Goal: Information Seeking & Learning: Compare options

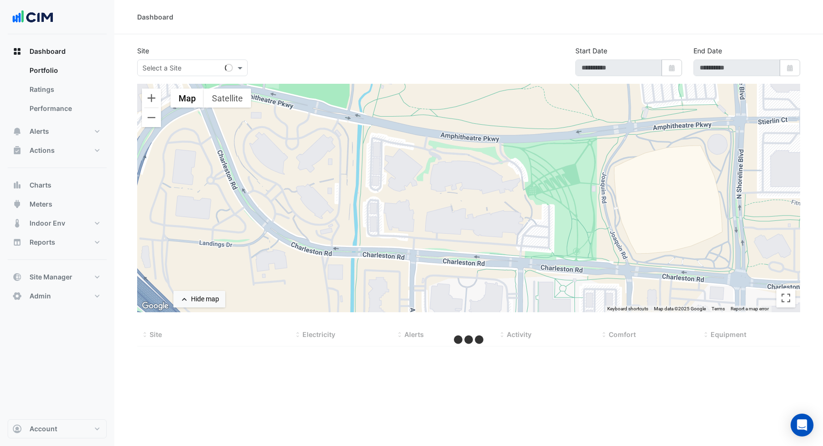
click at [218, 64] on input "text" at bounding box center [182, 68] width 81 height 10
type input "*****"
select select "***"
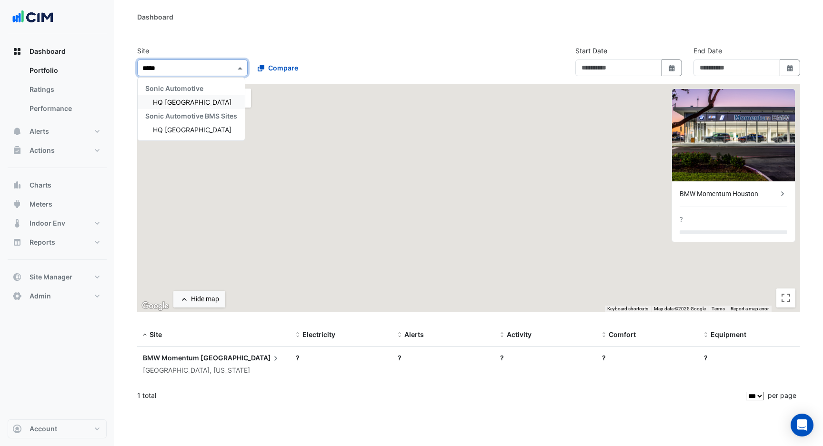
type input "**********"
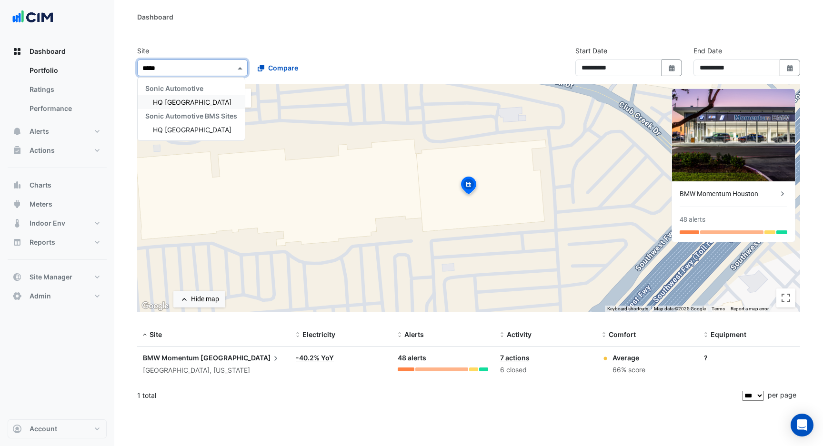
click at [196, 97] on div "HQ [GEOGRAPHIC_DATA]" at bounding box center [191, 102] width 107 height 14
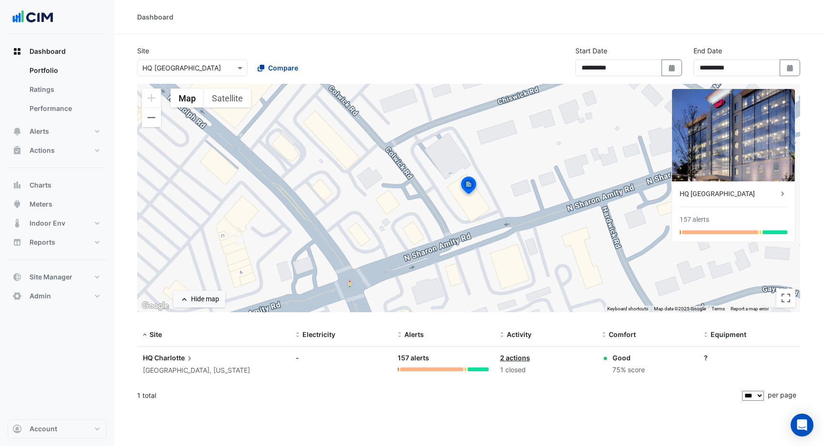
click at [270, 66] on span "Compare" at bounding box center [283, 68] width 30 height 10
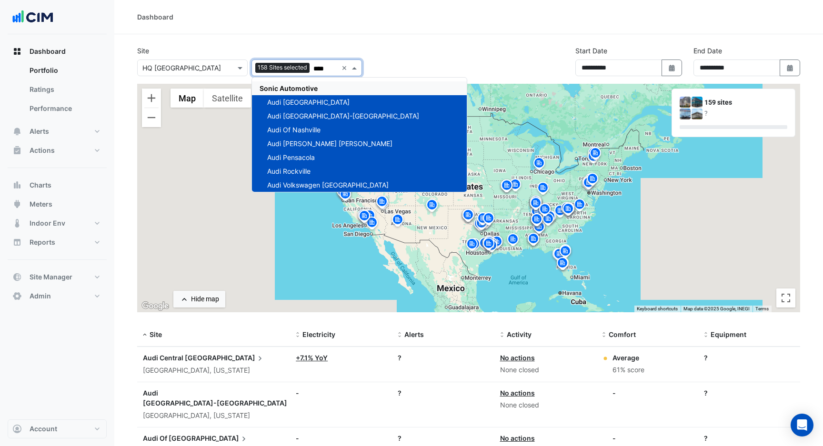
type input "****"
click at [379, 46] on div "Site Select a Site × HQ [GEOGRAPHIC_DATA] Add sites to compare 158 Sites select…" at bounding box center [468, 65] width 674 height 38
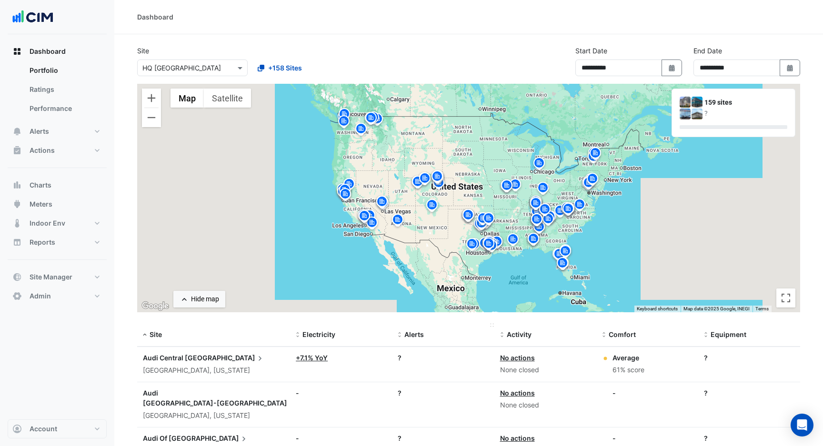
click at [411, 335] on span "Alerts" at bounding box center [414, 334] width 20 height 8
click at [414, 334] on span "Alerts" at bounding box center [414, 334] width 20 height 8
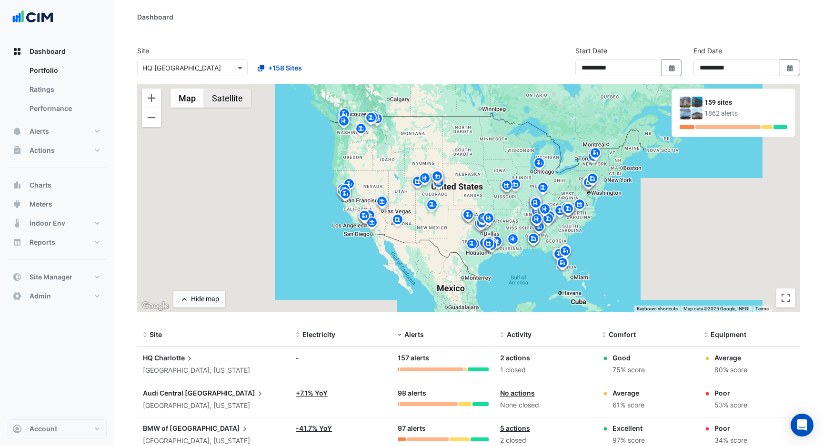
click at [236, 101] on button "Satellite" at bounding box center [227, 98] width 47 height 19
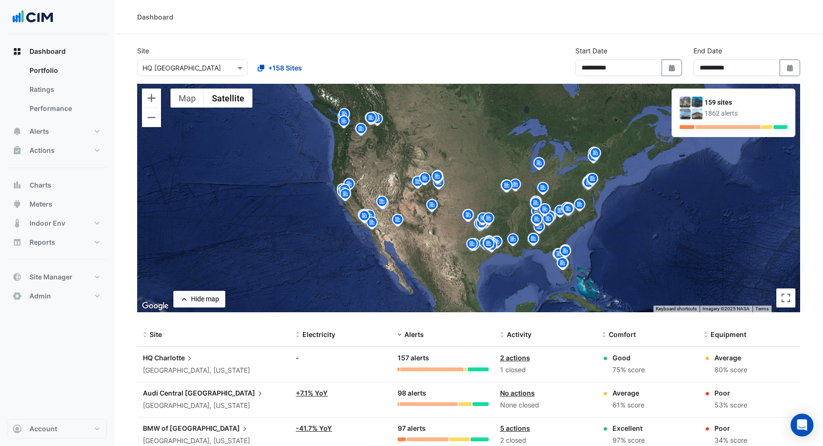
click at [230, 70] on div at bounding box center [193, 67] width 110 height 11
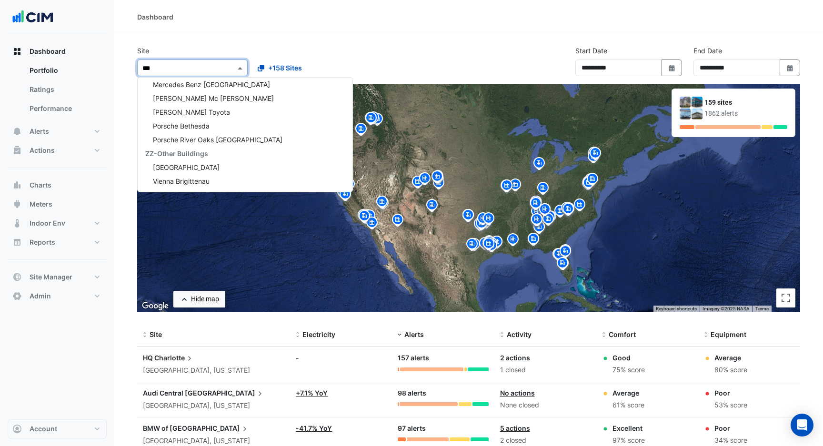
scroll to position [114, 0]
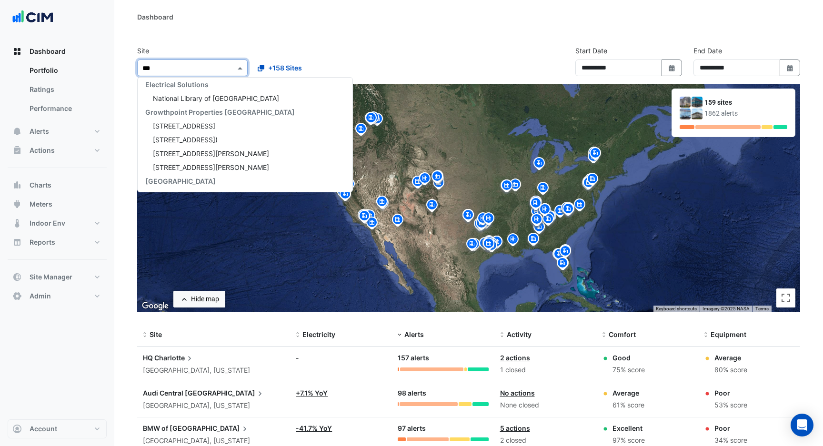
type input "****"
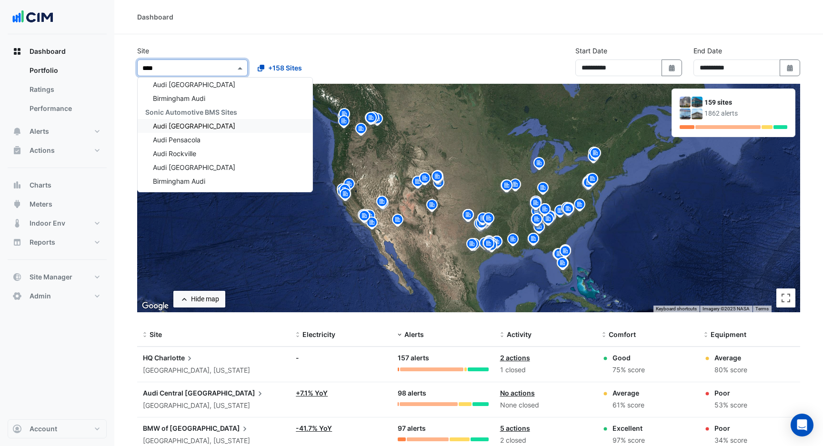
click at [207, 124] on span "Audi [GEOGRAPHIC_DATA]" at bounding box center [194, 126] width 82 height 8
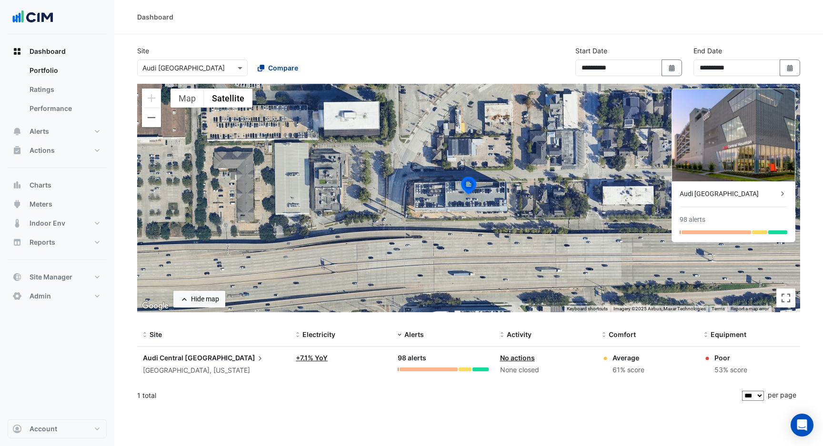
click at [287, 72] on span "Compare" at bounding box center [283, 68] width 30 height 10
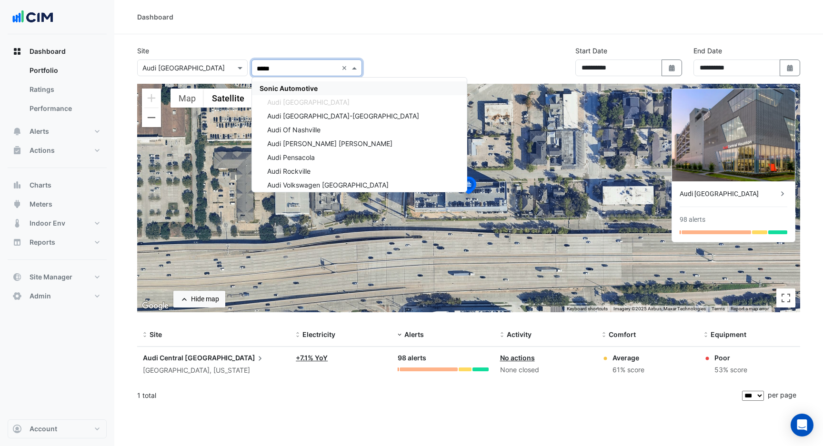
click at [270, 85] on span "Sonic Automotive" at bounding box center [289, 88] width 58 height 8
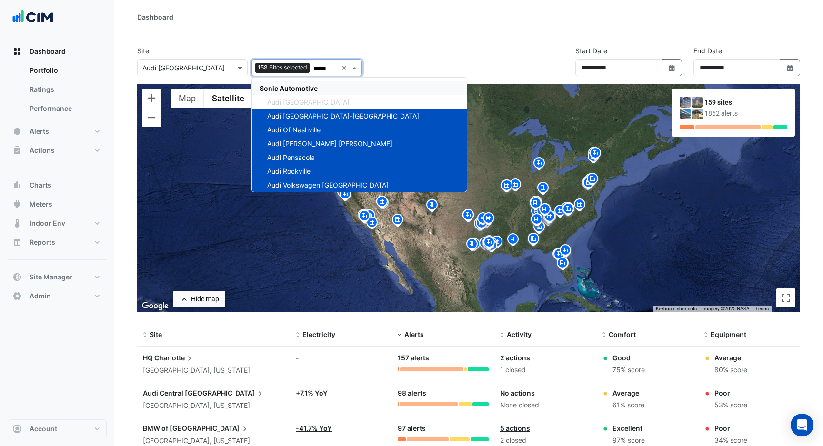
type input "*****"
click at [391, 60] on div "Site Select a Site × Audi [GEOGRAPHIC_DATA] Add sites to compare 158 Sites sele…" at bounding box center [468, 65] width 674 height 38
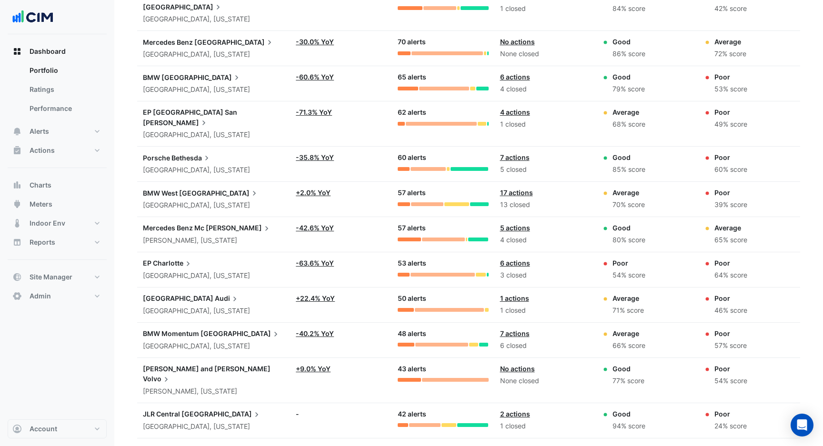
scroll to position [501, 0]
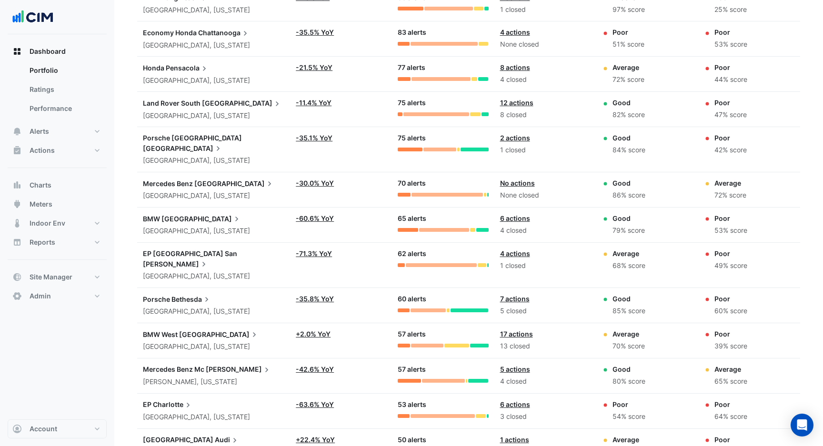
click at [211, 294] on div "Porsche [GEOGRAPHIC_DATA]" at bounding box center [213, 299] width 141 height 10
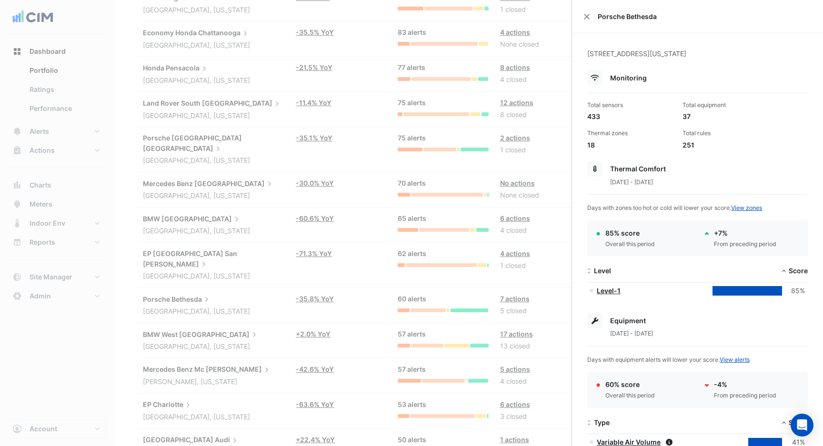
click at [244, 266] on ngb-offcanvas-backdrop at bounding box center [411, 223] width 823 height 446
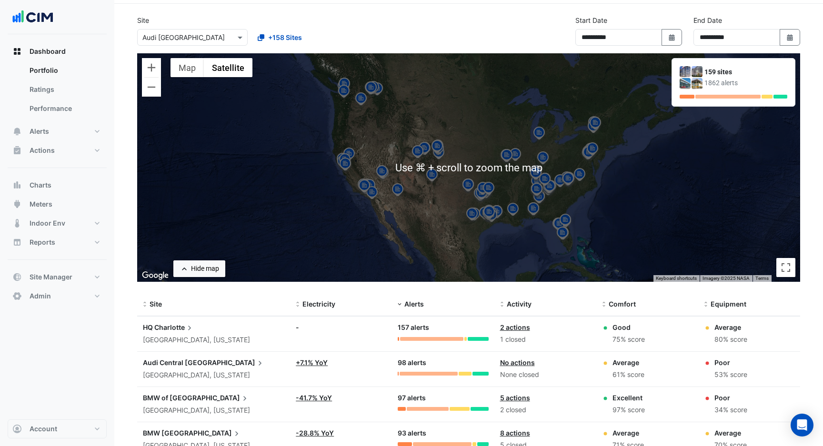
scroll to position [72, 0]
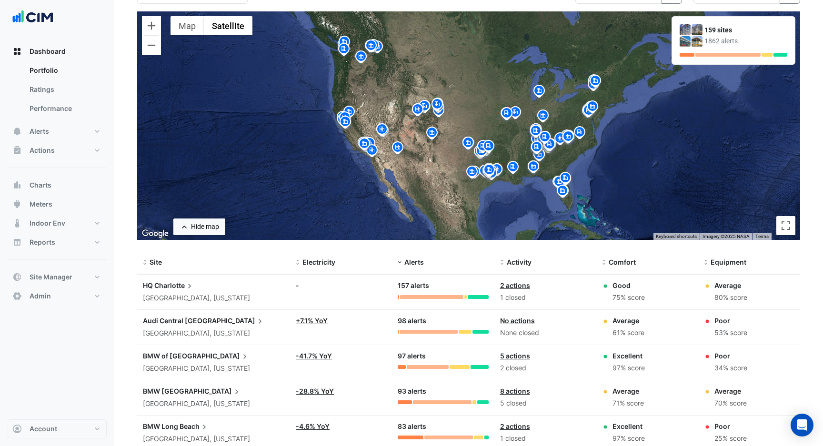
click at [187, 324] on span "[GEOGRAPHIC_DATA]" at bounding box center [225, 321] width 80 height 10
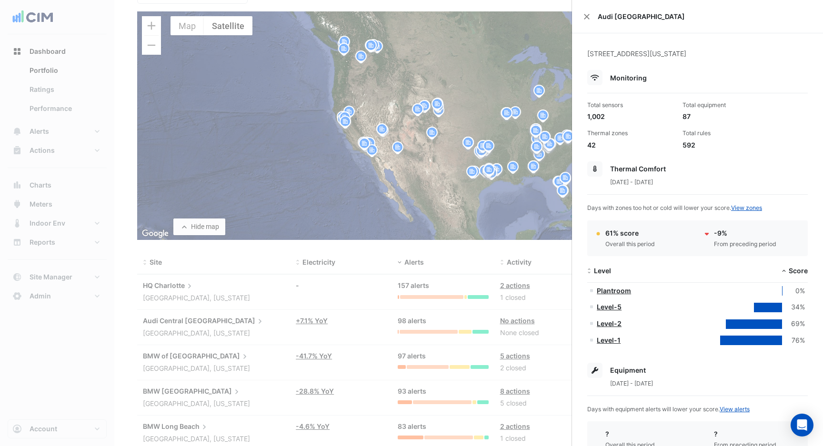
click at [187, 324] on ngb-offcanvas-backdrop at bounding box center [411, 223] width 823 height 446
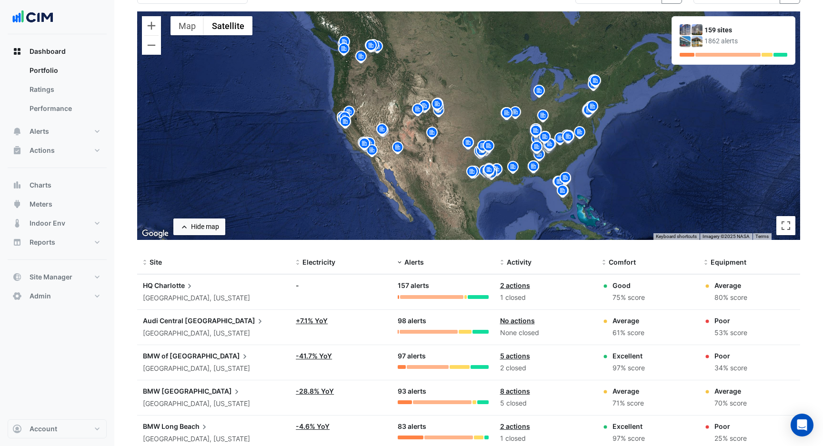
click at [181, 361] on div "BMW of [GEOGRAPHIC_DATA] [GEOGRAPHIC_DATA], [US_STATE]" at bounding box center [213, 362] width 141 height 23
click at [181, 361] on ngb-offcanvas-backdrop at bounding box center [411, 223] width 823 height 446
click at [175, 295] on div "[GEOGRAPHIC_DATA], [US_STATE]" at bounding box center [213, 298] width 141 height 11
click at [175, 295] on ngb-offcanvas-backdrop at bounding box center [411, 223] width 823 height 446
click at [512, 167] on img at bounding box center [512, 168] width 15 height 17
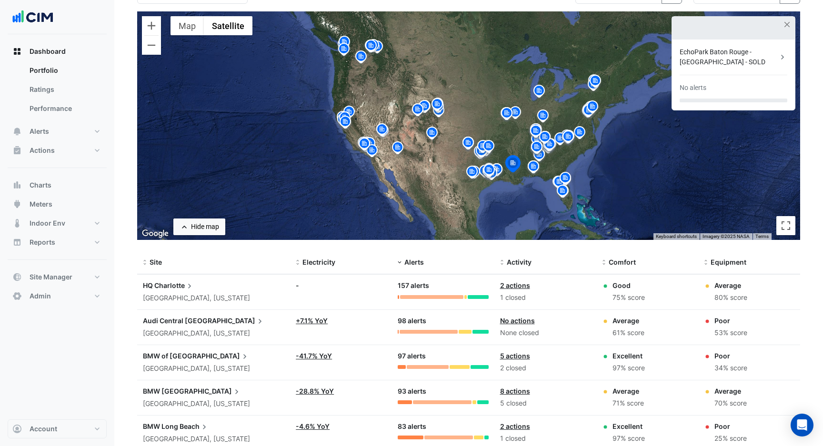
click at [499, 167] on img at bounding box center [496, 170] width 15 height 17
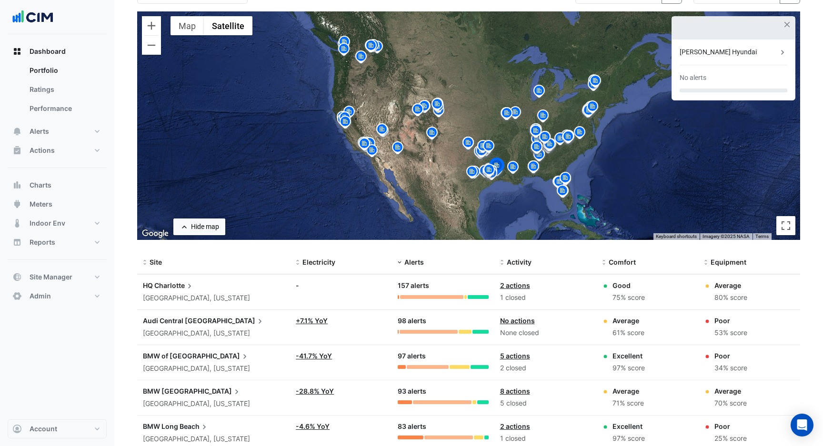
click at [486, 170] on img at bounding box center [488, 171] width 15 height 17
click at [535, 153] on img at bounding box center [536, 148] width 15 height 17
click at [537, 127] on img at bounding box center [535, 132] width 15 height 17
click at [537, 117] on img at bounding box center [542, 117] width 15 height 17
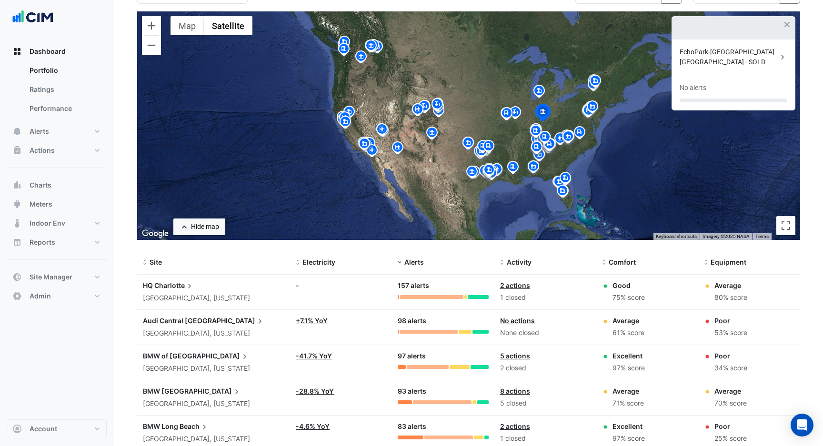
click at [550, 132] on img at bounding box center [544, 138] width 15 height 17
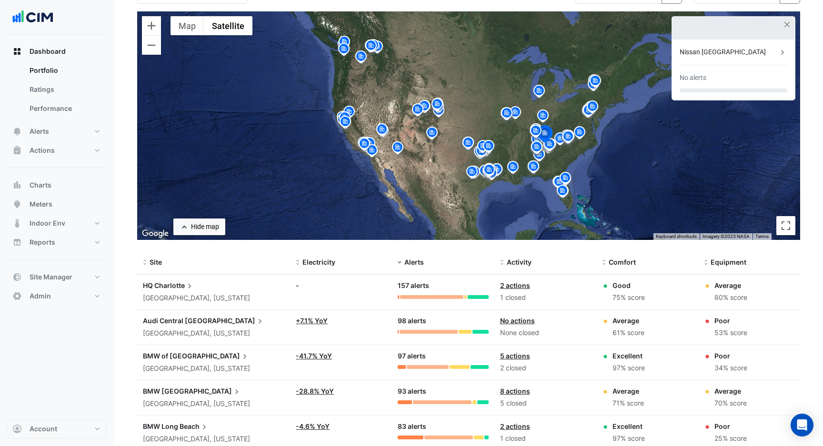
click at [549, 142] on img at bounding box center [544, 135] width 21 height 23
click at [549, 147] on img at bounding box center [549, 145] width 15 height 17
click at [549, 150] on img at bounding box center [549, 142] width 21 height 23
click at [356, 98] on div "To navigate, press the arrow keys. To activate drag with keyboard, press Alt + …" at bounding box center [468, 125] width 663 height 229
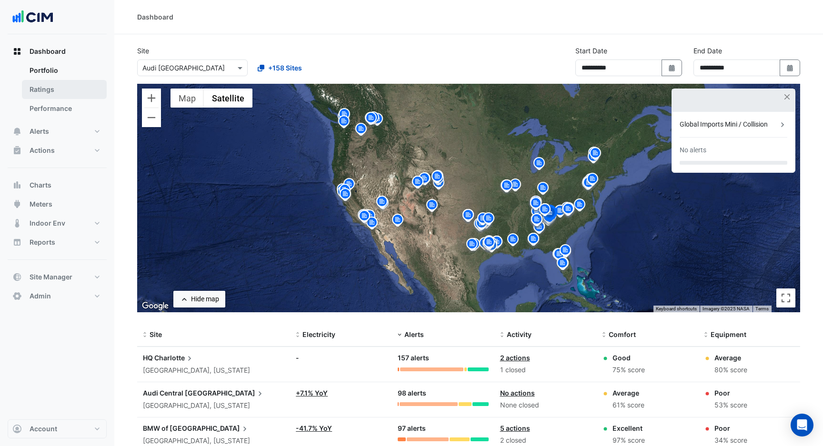
click at [70, 85] on link "Ratings" at bounding box center [64, 89] width 85 height 19
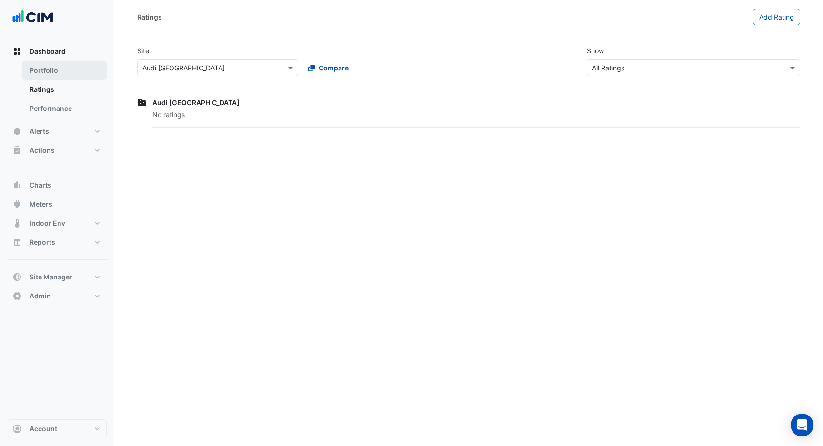
click at [76, 75] on link "Portfolio" at bounding box center [64, 70] width 85 height 19
select select "***"
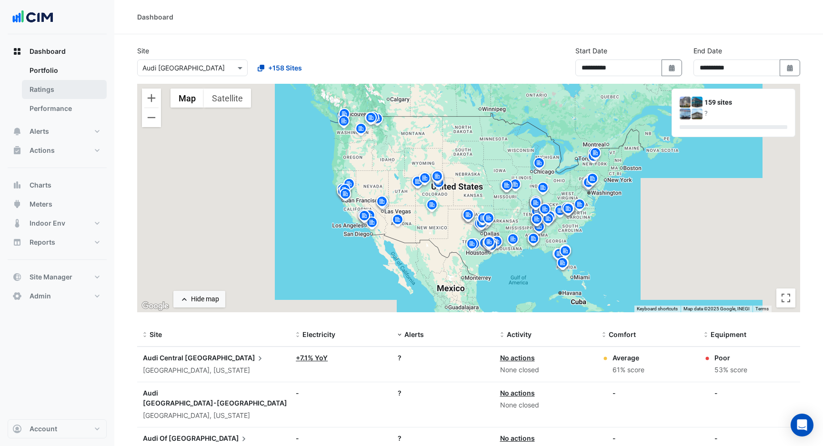
click at [74, 95] on link "Ratings" at bounding box center [64, 89] width 85 height 19
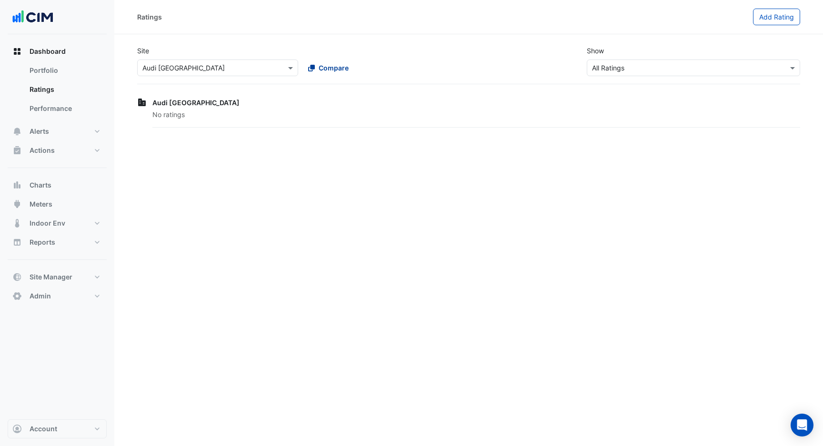
click at [325, 65] on span "Compare" at bounding box center [334, 68] width 30 height 10
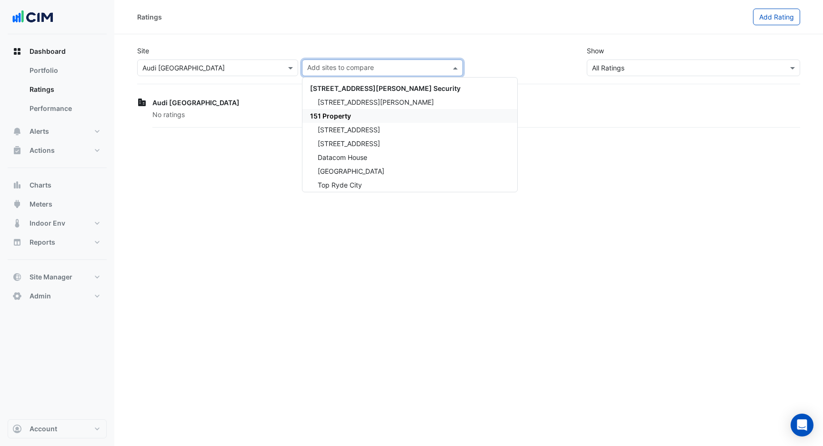
click at [330, 113] on span "151 Property" at bounding box center [330, 116] width 41 height 8
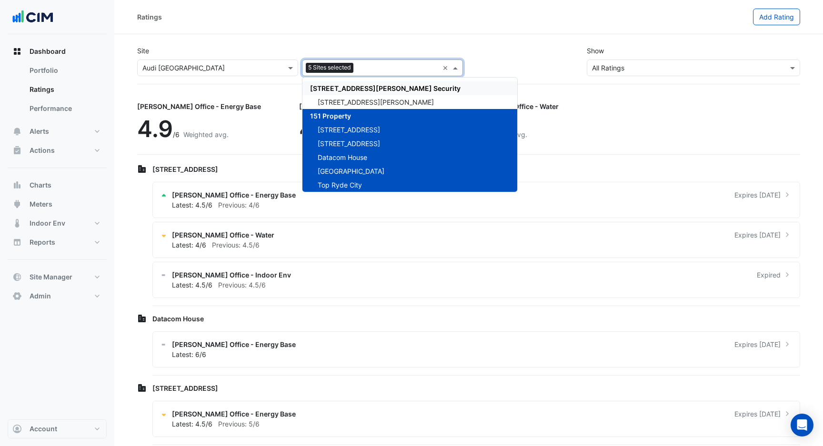
click at [300, 38] on div "Site Select a Site × Audi [GEOGRAPHIC_DATA] Add sites to compare 5 Sites select…" at bounding box center [468, 61] width 674 height 46
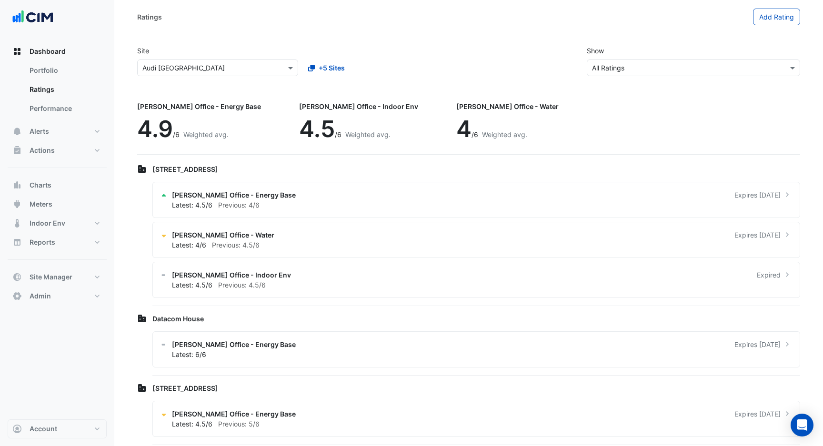
click at [142, 170] on icon at bounding box center [144, 170] width 4 height 6
click at [55, 73] on link "Portfolio" at bounding box center [64, 70] width 85 height 19
select select "***"
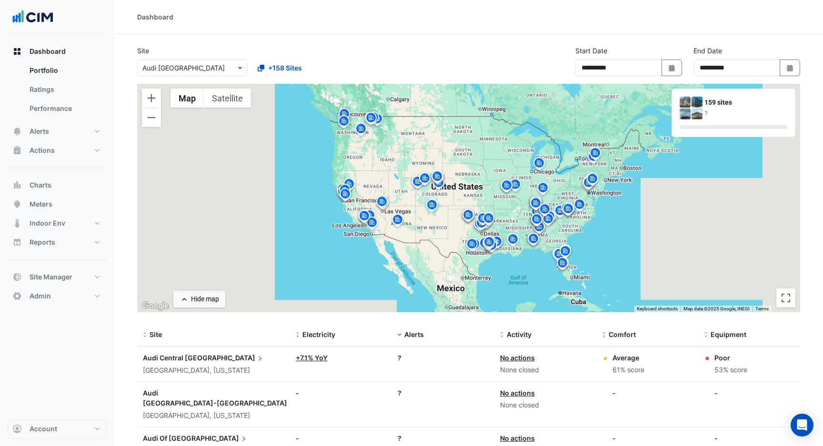
click at [140, 361] on datatable-body-cell "Site: Audi Central [GEOGRAPHIC_DATA] [GEOGRAPHIC_DATA], [US_STATE]" at bounding box center [213, 364] width 153 height 35
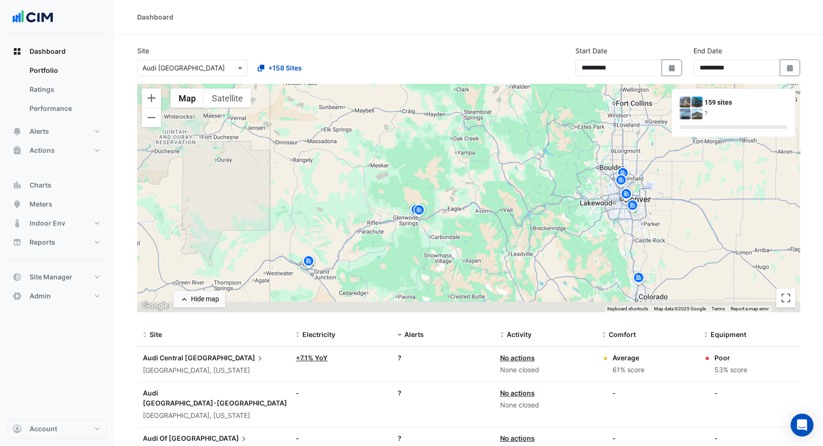
drag, startPoint x: 420, startPoint y: 229, endPoint x: 427, endPoint y: 137, distance: 92.6
click at [427, 137] on div "To activate drag with keyboard, press Alt + Enter. Once in keyboard drag state,…" at bounding box center [468, 198] width 663 height 229
click at [420, 207] on img at bounding box center [418, 210] width 15 height 17
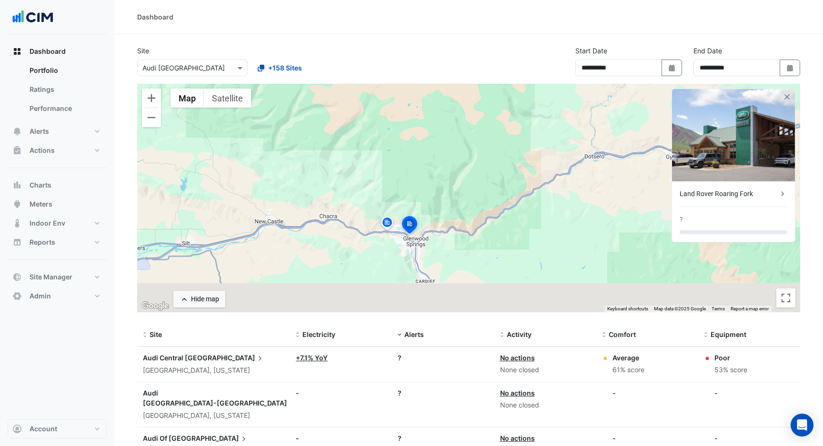
drag, startPoint x: 407, startPoint y: 244, endPoint x: 408, endPoint y: 154, distance: 90.5
click at [408, 154] on div "To activate drag with keyboard, press Alt + Enter. Once in keyboard drag state,…" at bounding box center [468, 198] width 663 height 229
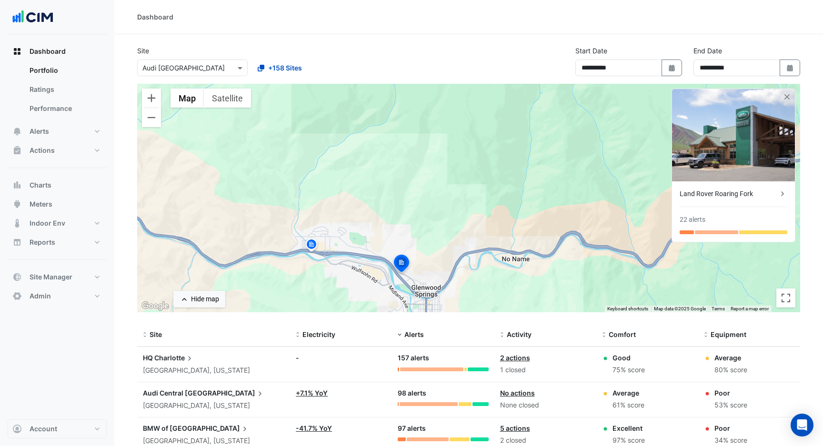
click at [492, 251] on div "To activate drag with keyboard, press Alt + Enter. Once in keyboard drag state,…" at bounding box center [468, 198] width 663 height 229
click at [314, 245] on img at bounding box center [311, 246] width 15 height 17
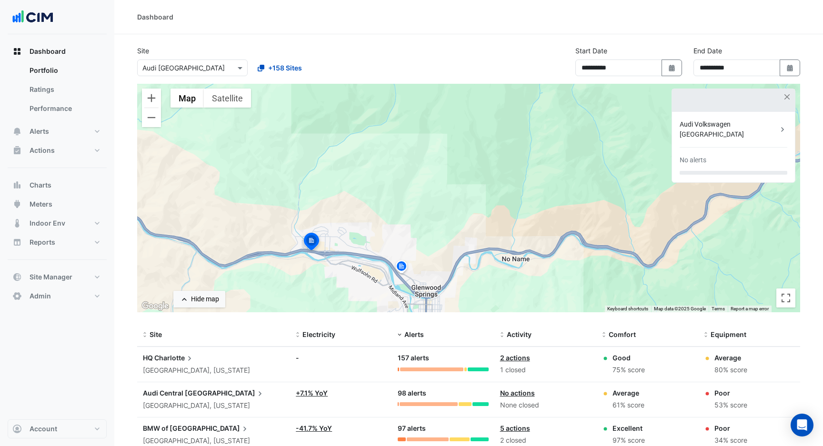
click at [401, 268] on img at bounding box center [401, 268] width 15 height 17
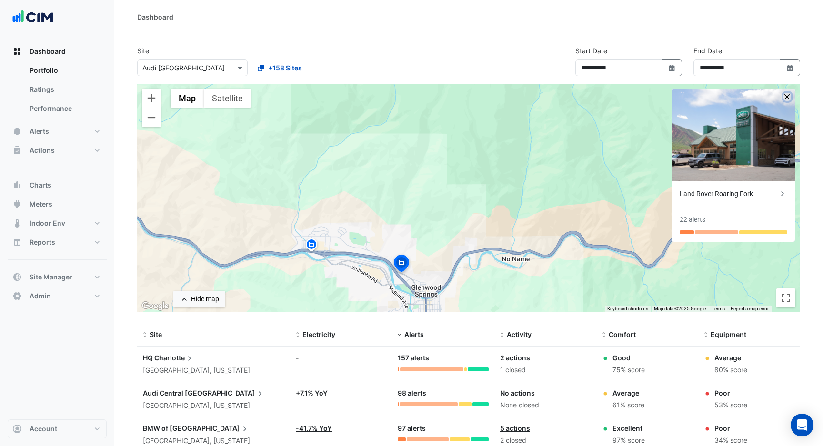
click at [784, 100] on button "button" at bounding box center [787, 97] width 8 height 8
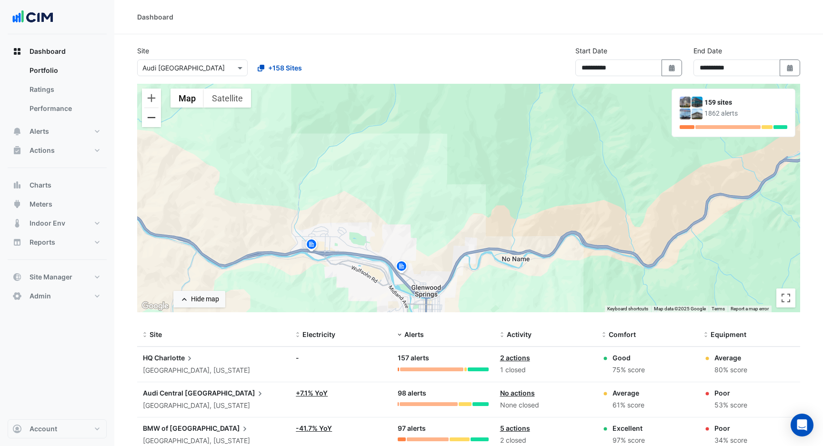
click at [154, 122] on button "Zoom out" at bounding box center [151, 117] width 19 height 19
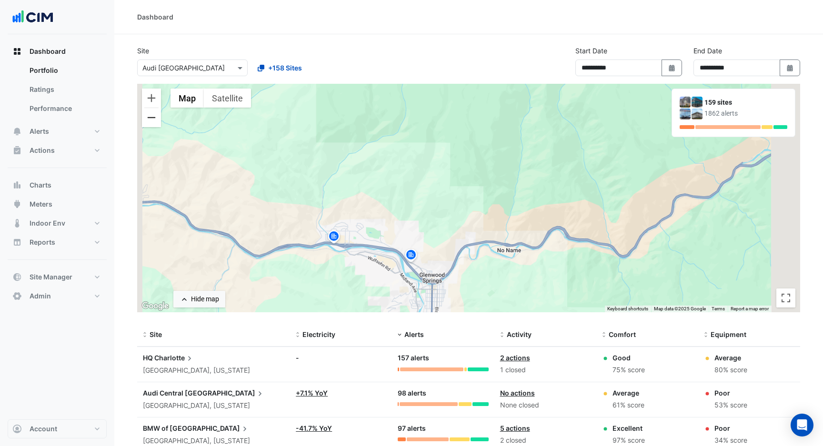
click at [154, 122] on button "Zoom out" at bounding box center [151, 117] width 19 height 19
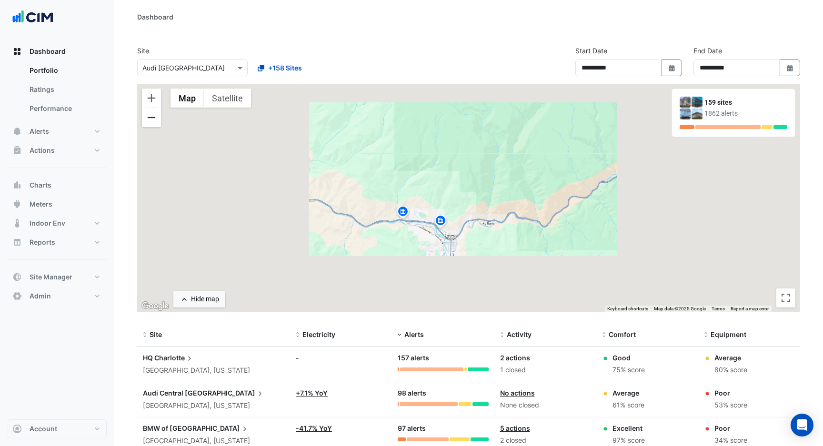
click at [154, 122] on button "Zoom out" at bounding box center [151, 117] width 19 height 19
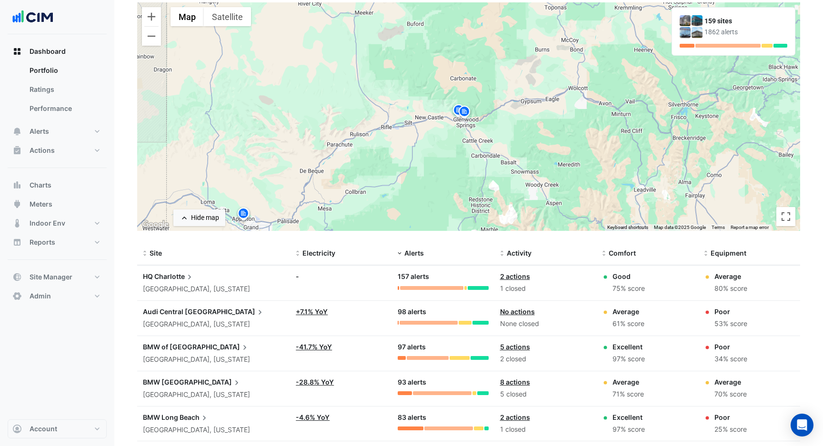
scroll to position [73, 0]
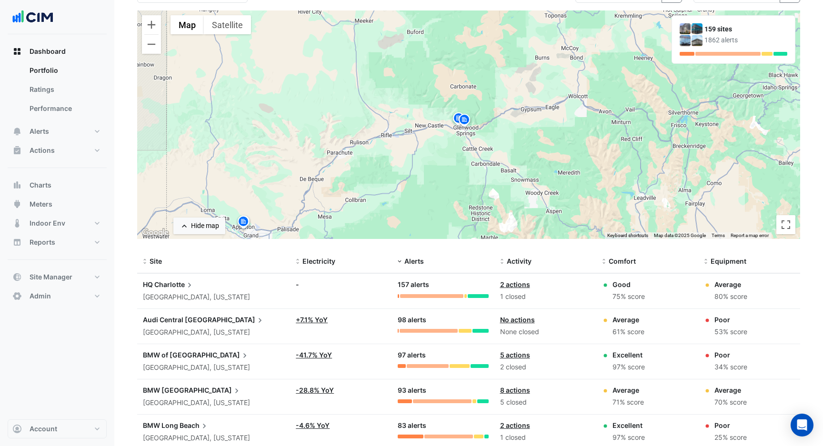
click at [466, 120] on img at bounding box center [464, 121] width 15 height 17
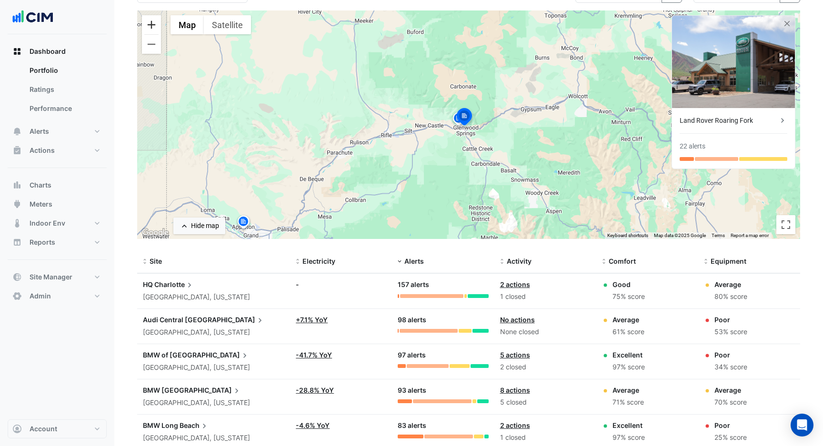
click at [151, 28] on button "Zoom in" at bounding box center [151, 24] width 19 height 19
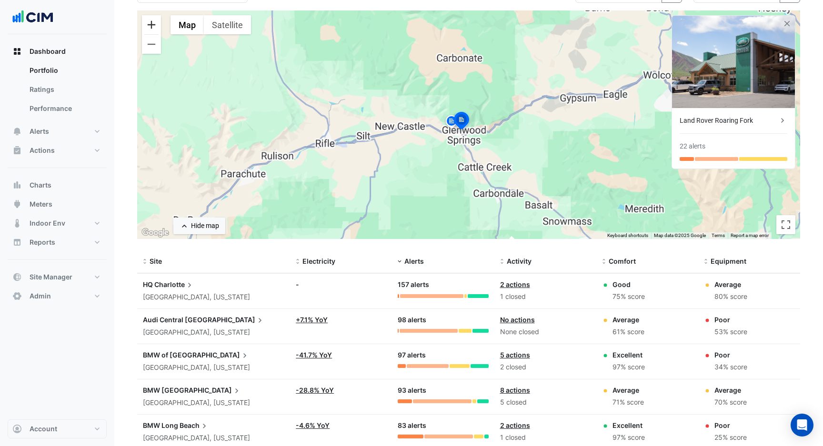
click at [151, 28] on button "Zoom in" at bounding box center [151, 24] width 19 height 19
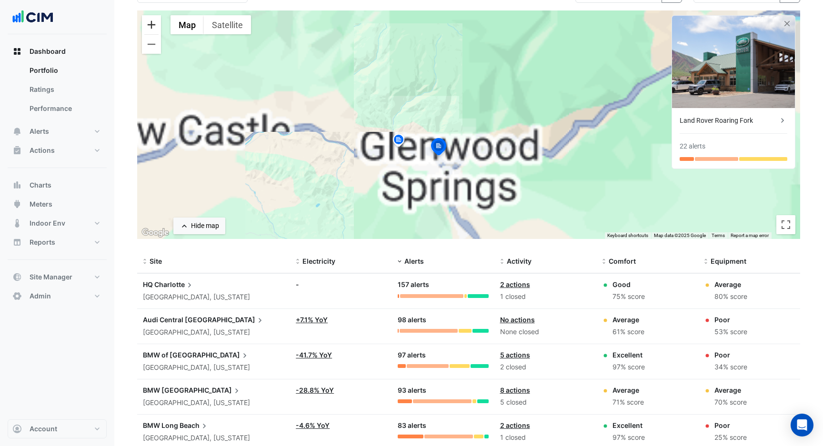
click at [151, 28] on button "Zoom in" at bounding box center [151, 24] width 19 height 19
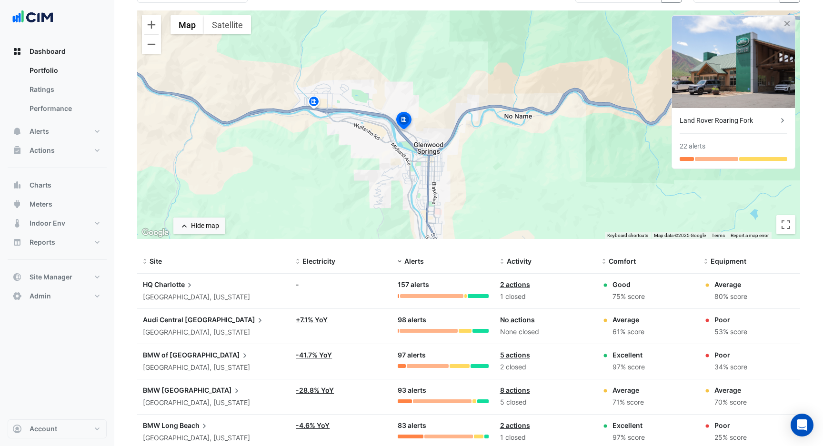
drag, startPoint x: 325, startPoint y: 98, endPoint x: 328, endPoint y: 28, distance: 70.0
click at [328, 27] on div "To activate drag with keyboard, press Alt + Enter. Once in keyboard drag state,…" at bounding box center [468, 124] width 663 height 229
click at [150, 28] on button "Zoom in" at bounding box center [151, 24] width 19 height 19
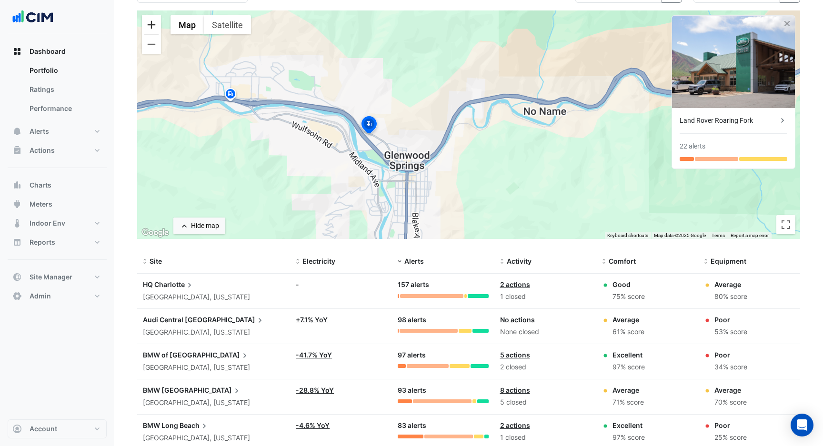
click at [150, 28] on button "Zoom in" at bounding box center [151, 24] width 19 height 19
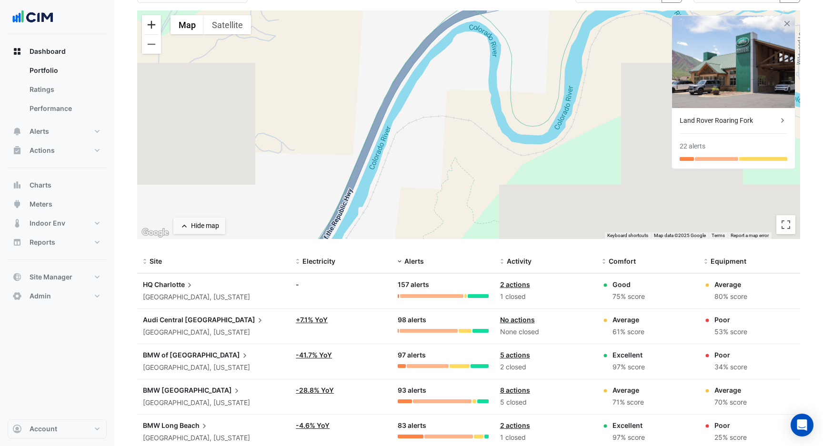
scroll to position [0, 0]
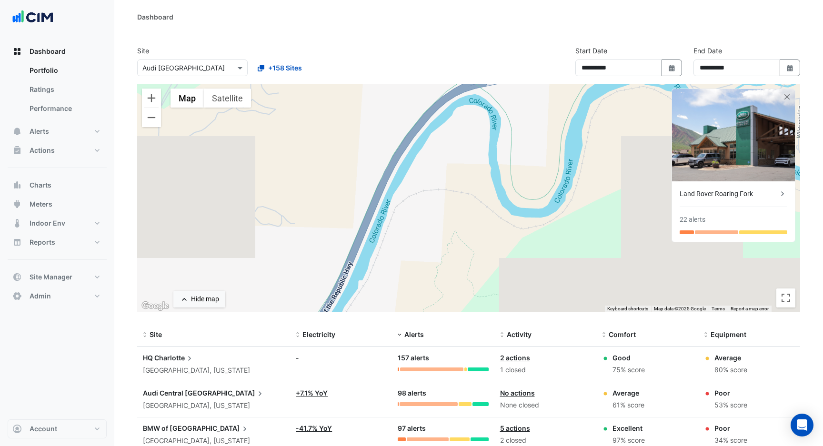
click at [192, 71] on input "text" at bounding box center [182, 68] width 81 height 10
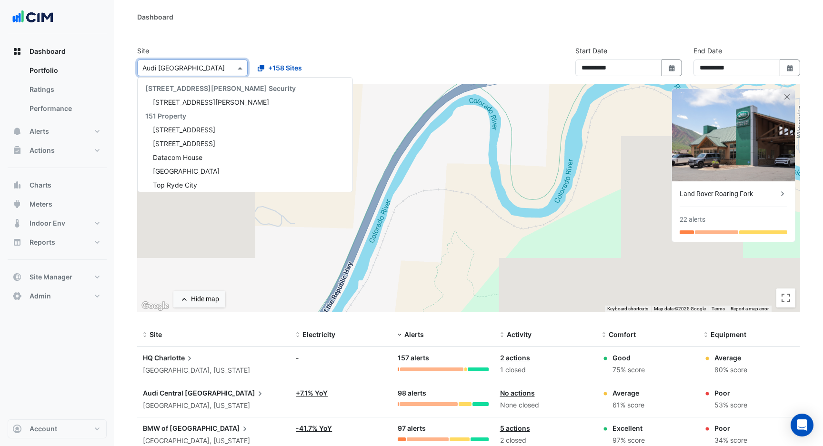
scroll to position [13468, 0]
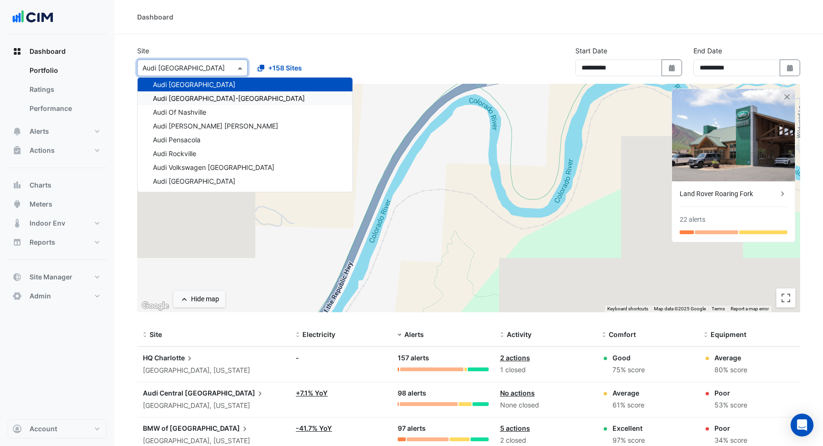
click at [190, 96] on span "Audi [GEOGRAPHIC_DATA]-[GEOGRAPHIC_DATA]" at bounding box center [229, 98] width 152 height 8
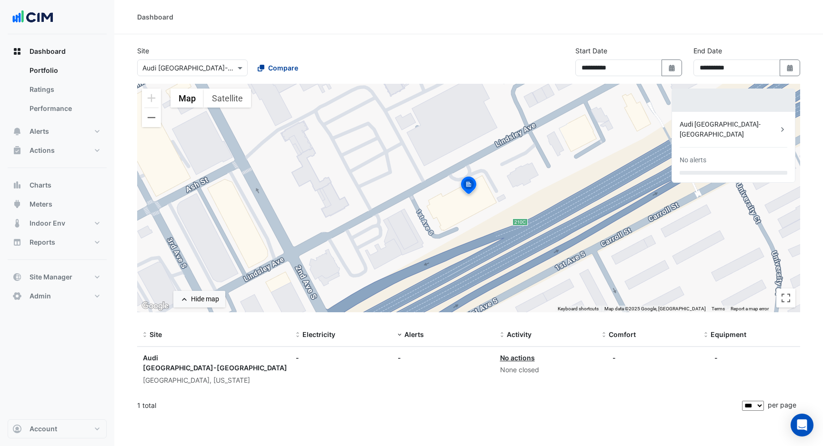
click at [270, 76] on button "Compare" at bounding box center [277, 68] width 53 height 17
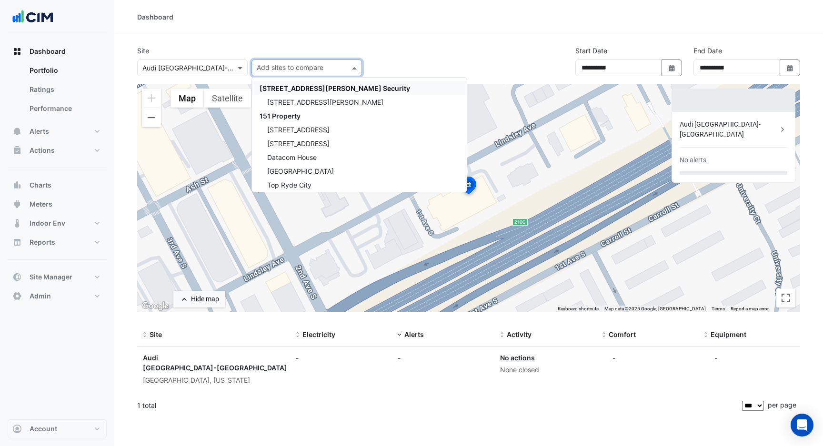
click at [277, 87] on span "[STREET_ADDRESS][PERSON_NAME] Security" at bounding box center [335, 88] width 150 height 8
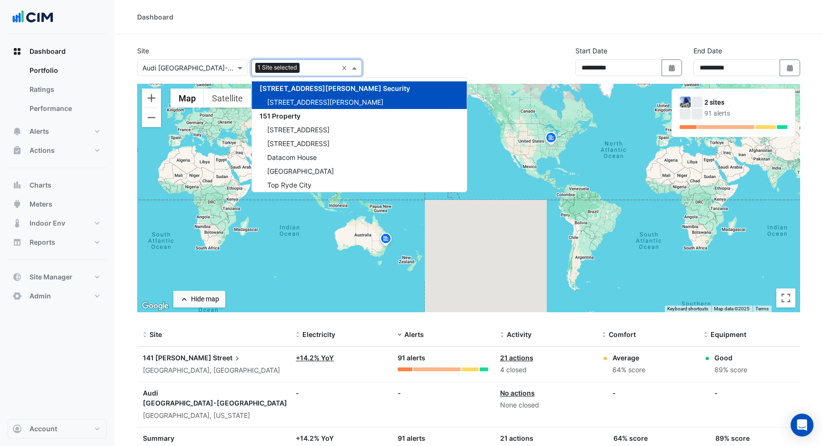
click at [296, 50] on div "Site Select a Site × Audi [GEOGRAPHIC_DATA]-[GEOGRAPHIC_DATA] Add sites to comp…" at bounding box center [249, 61] width 236 height 30
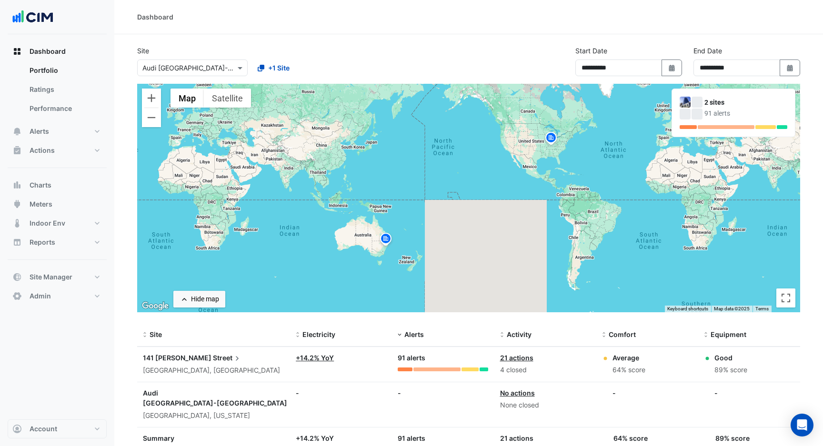
click at [548, 142] on img at bounding box center [550, 139] width 15 height 17
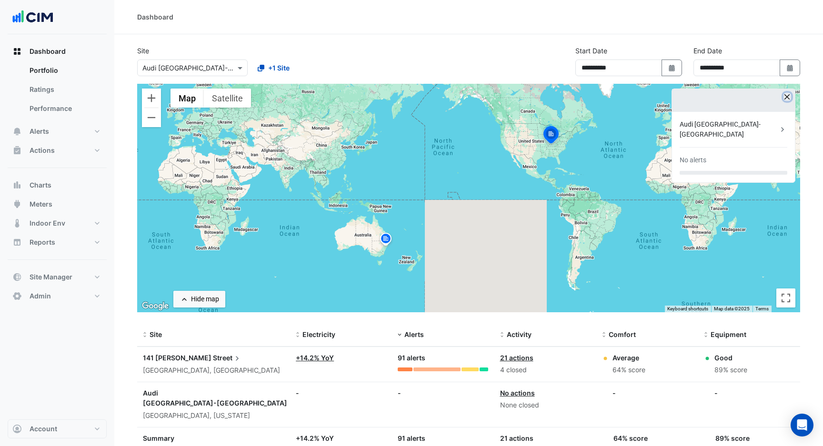
click at [789, 95] on button "button" at bounding box center [787, 97] width 8 height 8
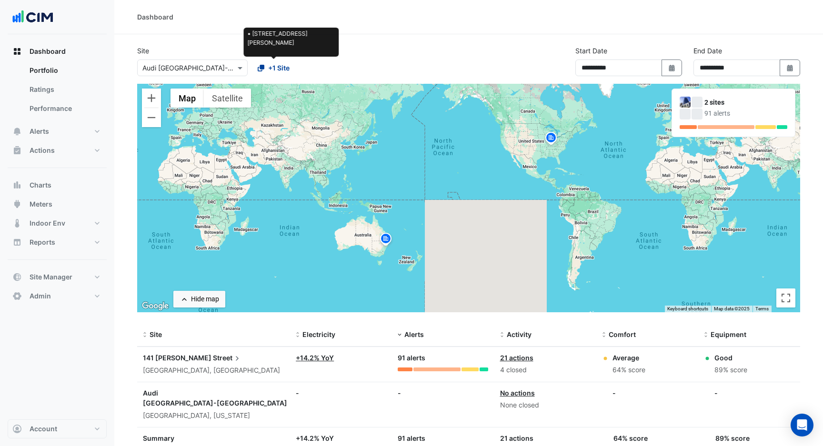
click at [290, 65] on button "+1 Site" at bounding box center [273, 68] width 44 height 17
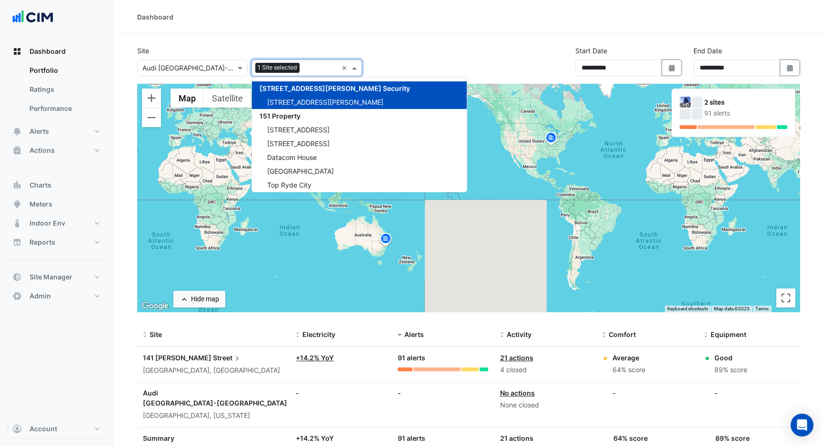
click at [341, 67] on div "Add sites to compare 1 Site selected ×" at bounding box center [306, 68] width 110 height 17
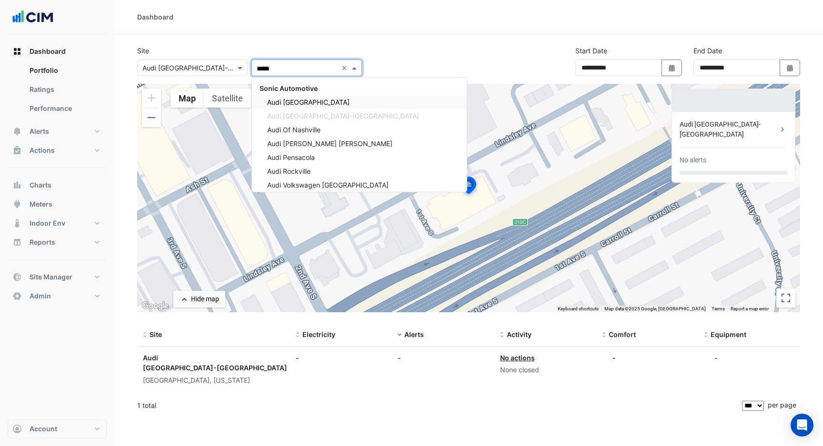
click at [277, 96] on div "Audi [GEOGRAPHIC_DATA]" at bounding box center [359, 102] width 215 height 14
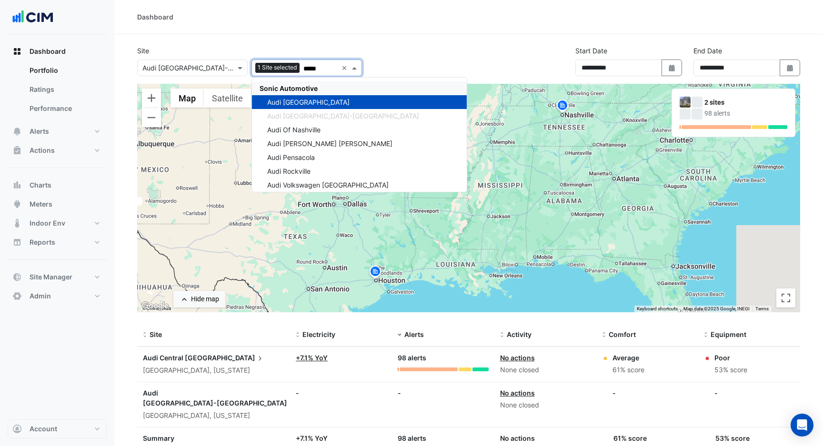
click at [280, 92] on span "Sonic Automotive" at bounding box center [289, 88] width 58 height 8
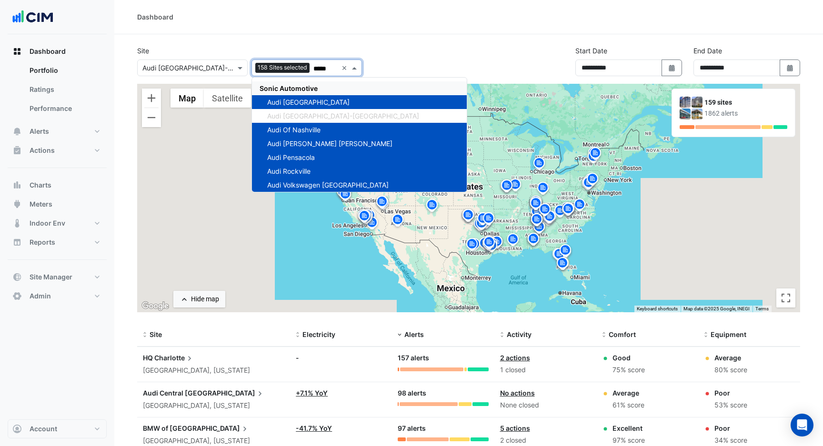
type input "*****"
click at [538, 165] on img at bounding box center [538, 164] width 15 height 17
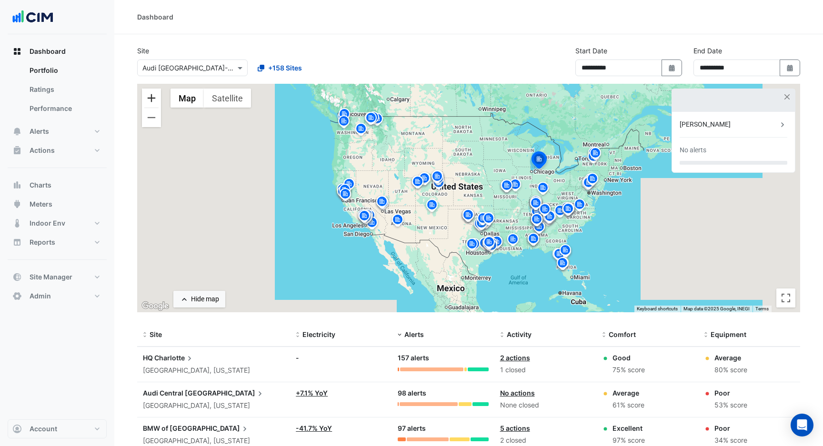
click at [152, 100] on button "Zoom in" at bounding box center [151, 98] width 19 height 19
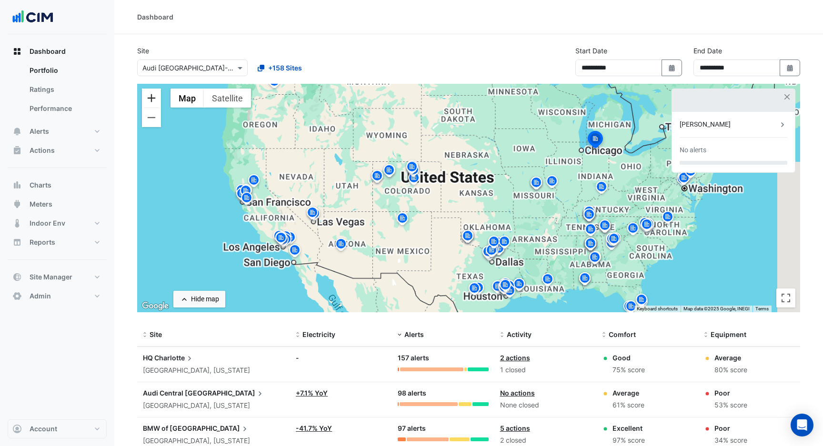
click at [152, 100] on button "Zoom in" at bounding box center [151, 98] width 19 height 19
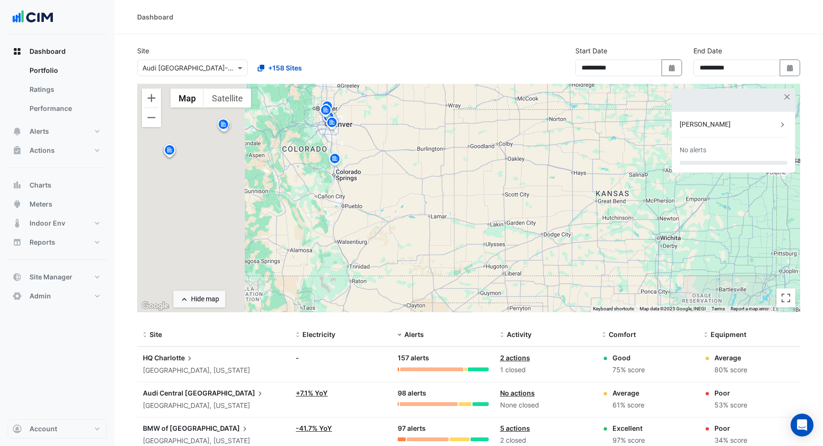
drag, startPoint x: 287, startPoint y: 193, endPoint x: 402, endPoint y: 215, distance: 117.8
click at [402, 215] on div "To activate drag with keyboard, press Alt + Enter. Once in keyboard drag state,…" at bounding box center [468, 198] width 663 height 229
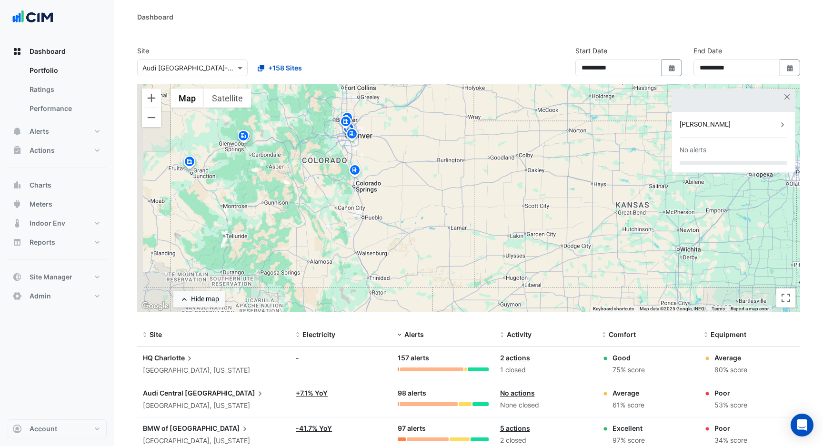
drag, startPoint x: 338, startPoint y: 201, endPoint x: 410, endPoint y: 234, distance: 78.6
click at [410, 234] on div "To activate drag with keyboard, press Alt + Enter. Once in keyboard drag state,…" at bounding box center [468, 198] width 663 height 229
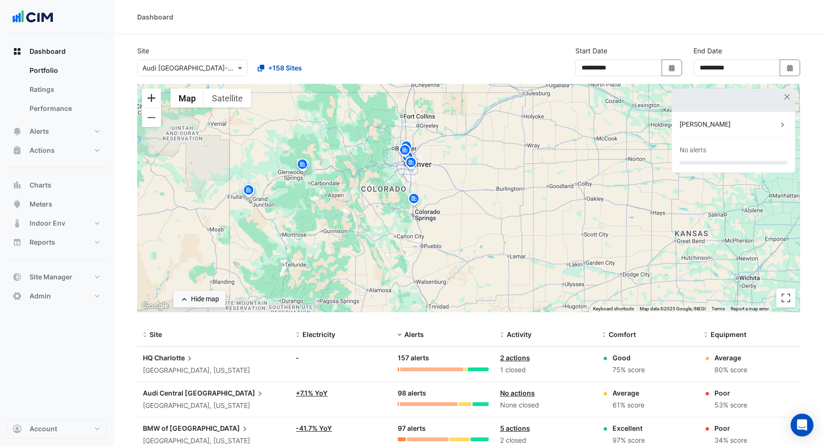
click at [151, 93] on button "Zoom in" at bounding box center [151, 98] width 19 height 19
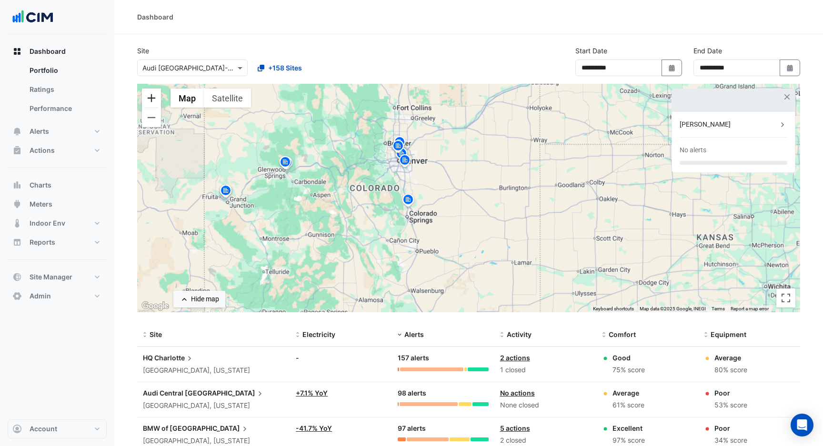
click at [151, 93] on button "Zoom in" at bounding box center [151, 98] width 19 height 19
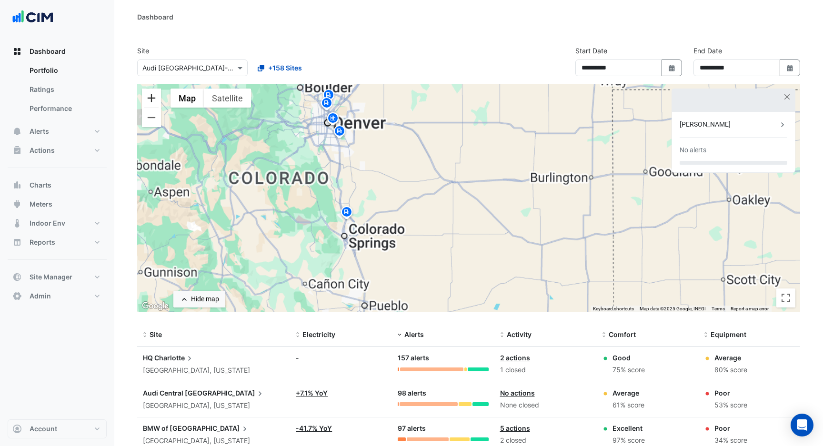
click at [151, 93] on button "Zoom in" at bounding box center [151, 98] width 19 height 19
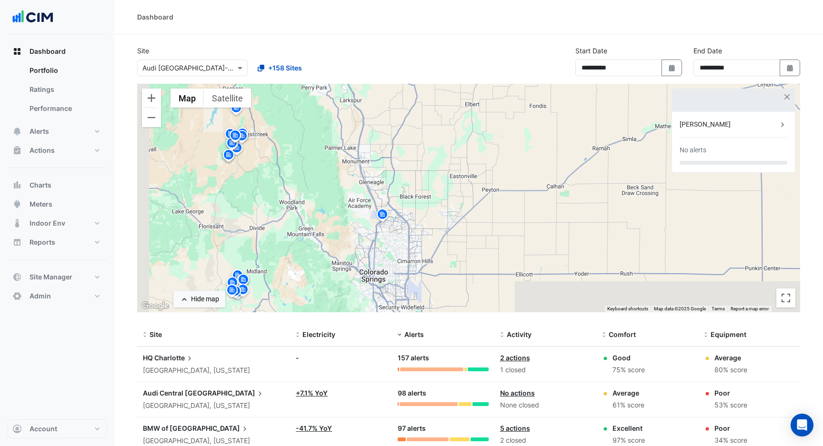
drag, startPoint x: 228, startPoint y: 209, endPoint x: 585, endPoint y: 147, distance: 362.0
click at [585, 147] on div "To activate drag with keyboard, press Alt + Enter. Once in keyboard drag state,…" at bounding box center [468, 198] width 663 height 229
click at [386, 218] on img at bounding box center [382, 216] width 15 height 17
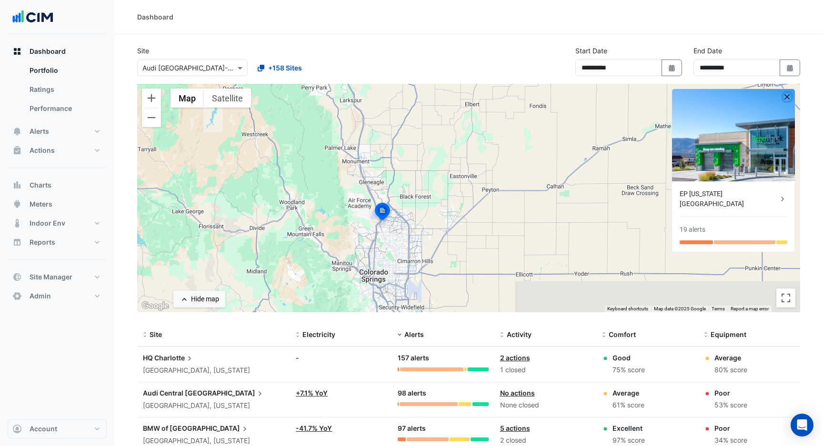
click at [788, 98] on button "button" at bounding box center [787, 97] width 8 height 8
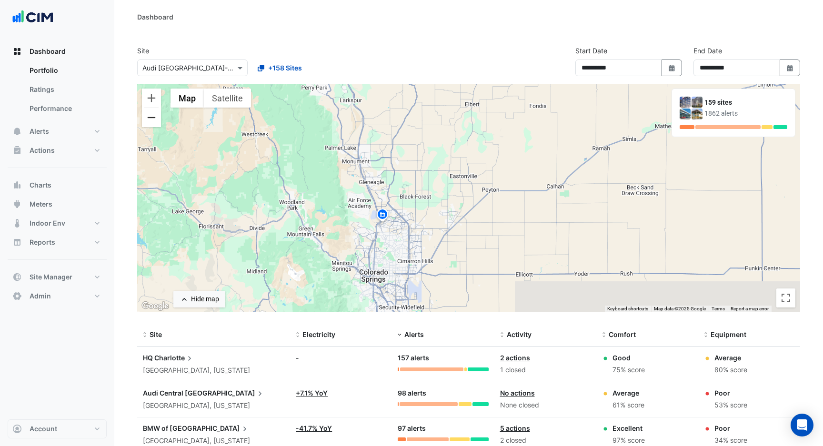
click at [155, 124] on button "Zoom out" at bounding box center [151, 117] width 19 height 19
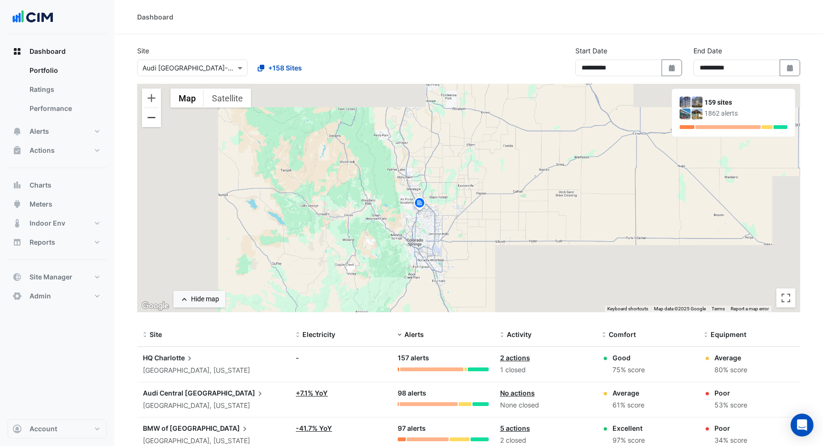
click at [155, 124] on button "Zoom out" at bounding box center [151, 117] width 19 height 19
